Goal: Transaction & Acquisition: Purchase product/service

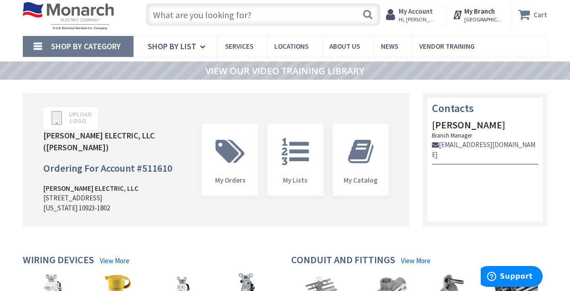
scroll to position [26, 0]
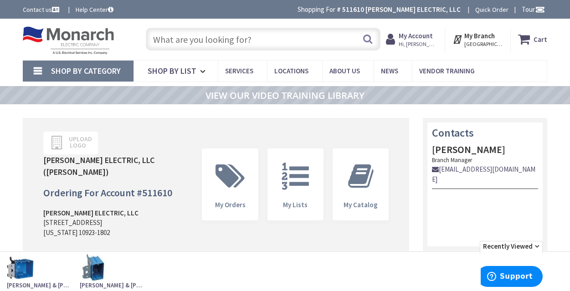
click at [212, 41] on input "text" at bounding box center [263, 39] width 235 height 23
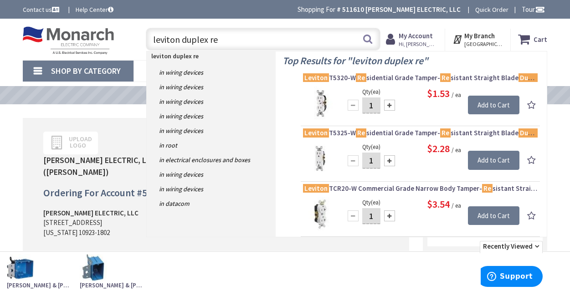
type input "leviton duplex re"
click at [325, 109] on img at bounding box center [320, 104] width 34 height 34
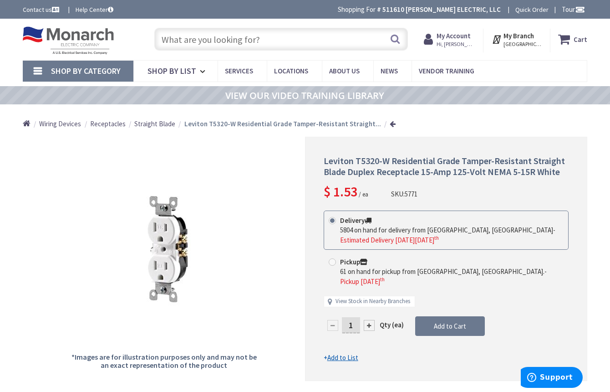
click at [372, 291] on div at bounding box center [369, 325] width 11 height 11
click at [372, 291] on div at bounding box center [446, 259] width 281 height 244
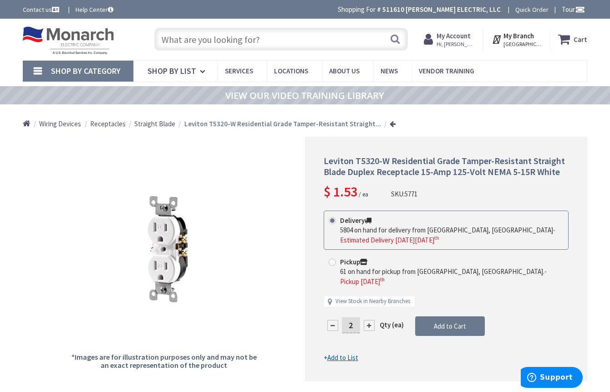
click at [370, 291] on div at bounding box center [369, 325] width 11 height 11
click at [369, 291] on div at bounding box center [446, 259] width 281 height 244
click at [369, 291] on div at bounding box center [369, 325] width 11 height 11
click at [369, 291] on div at bounding box center [446, 259] width 281 height 244
click at [369, 291] on div at bounding box center [369, 325] width 11 height 11
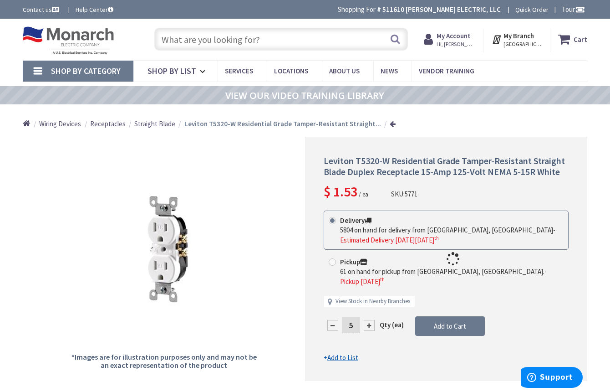
click at [369, 291] on div at bounding box center [446, 259] width 281 height 244
click at [369, 291] on div at bounding box center [369, 325] width 11 height 11
click at [369, 291] on div at bounding box center [446, 259] width 281 height 244
click at [369, 291] on div at bounding box center [369, 325] width 11 height 11
click at [369, 291] on form "This product is Discontinued Delivery 5804 on hand for delivery from Cranbury, …" at bounding box center [446, 286] width 245 height 152
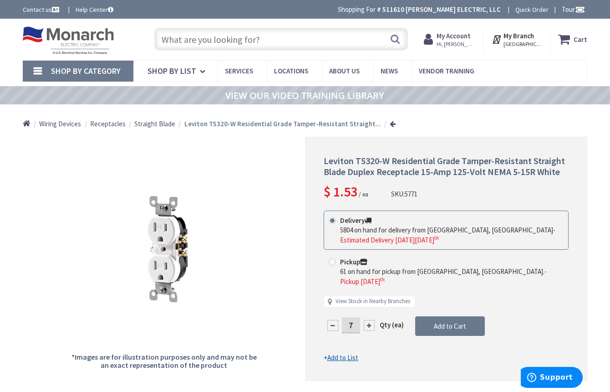
click at [369, 291] on div at bounding box center [369, 325] width 11 height 11
click at [369, 291] on form "This product is Discontinued Delivery 5804 on hand for delivery from Cranbury, …" at bounding box center [446, 286] width 245 height 152
click at [369, 291] on div at bounding box center [369, 325] width 11 height 11
click at [369, 291] on div at bounding box center [446, 259] width 281 height 244
click at [333, 291] on div at bounding box center [333, 325] width 11 height 11
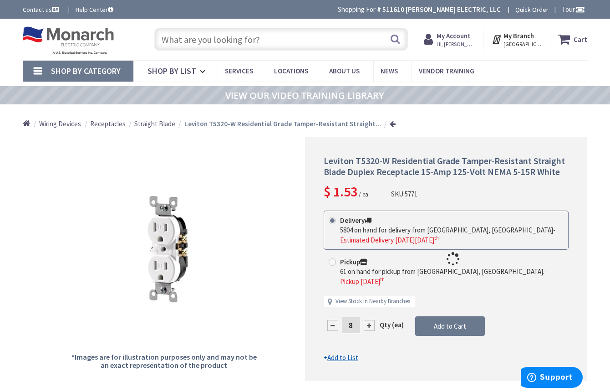
click at [333, 291] on div at bounding box center [446, 259] width 281 height 244
click at [333, 291] on div at bounding box center [333, 325] width 11 height 11
click at [0, 0] on div at bounding box center [0, 0] width 0 height 0
click at [333, 291] on div at bounding box center [446, 259] width 281 height 244
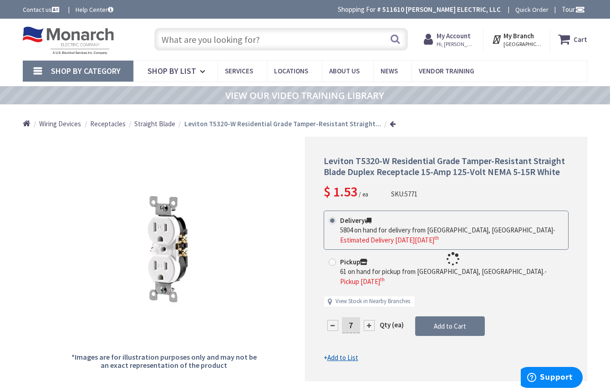
click at [333, 291] on div at bounding box center [446, 259] width 281 height 244
click at [333, 291] on div at bounding box center [333, 325] width 11 height 11
click at [333, 291] on div at bounding box center [446, 259] width 281 height 244
click at [333, 291] on form "This product is Discontinued Delivery 5804 on hand for delivery from Cranbury, …" at bounding box center [446, 286] width 245 height 152
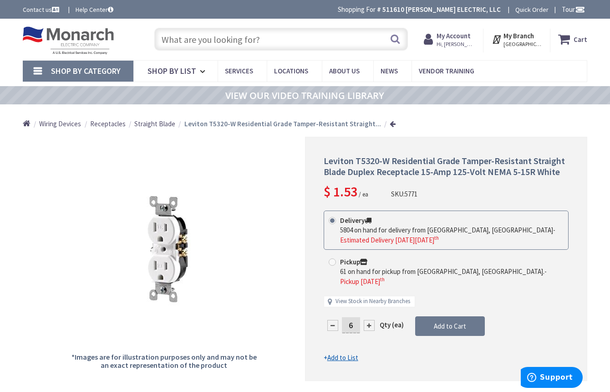
click at [333, 291] on div at bounding box center [333, 325] width 11 height 11
click at [0, 0] on div at bounding box center [0, 0] width 0 height 0
click at [333, 291] on div at bounding box center [446, 259] width 281 height 244
click at [333, 291] on form "This product is Discontinued Delivery 5804 on hand for delivery from Cranbury, …" at bounding box center [446, 286] width 245 height 152
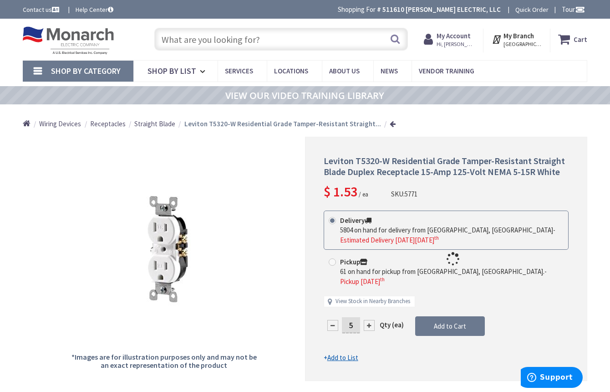
click at [333, 291] on div at bounding box center [333, 325] width 11 height 11
click at [333, 291] on div at bounding box center [446, 259] width 281 height 244
click at [333, 291] on div at bounding box center [333, 325] width 11 height 11
click at [333, 291] on div at bounding box center [446, 259] width 281 height 244
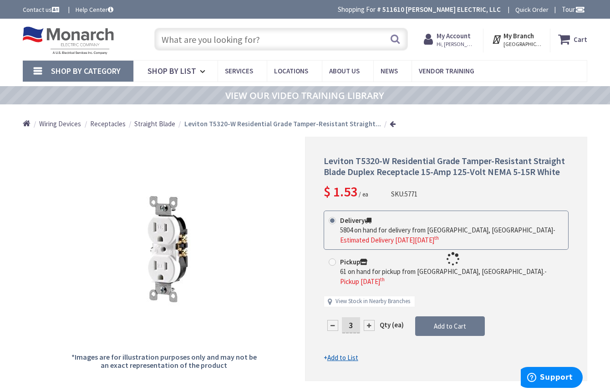
click at [333, 291] on div at bounding box center [446, 259] width 281 height 244
click at [333, 291] on div at bounding box center [333, 325] width 11 height 11
click at [333, 291] on div at bounding box center [446, 259] width 281 height 244
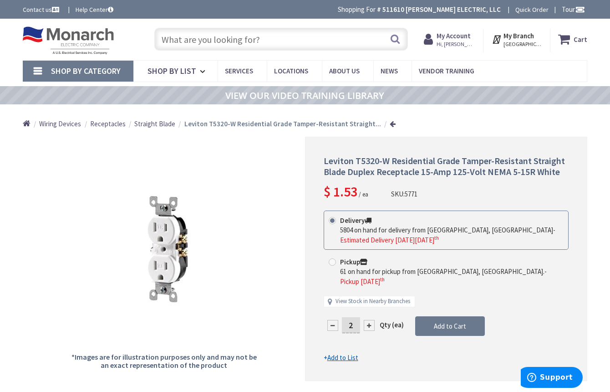
click at [333, 291] on div at bounding box center [333, 325] width 11 height 11
type input "1"
click at [333, 291] on div at bounding box center [446, 259] width 281 height 244
click at [333, 291] on div at bounding box center [333, 325] width 11 height 11
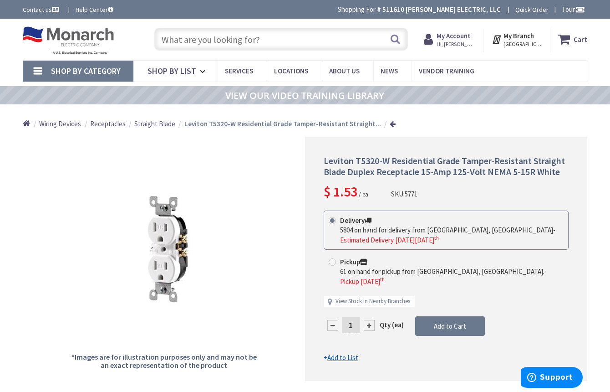
click at [333, 291] on div at bounding box center [333, 325] width 11 height 11
